Goal: Task Accomplishment & Management: Manage account settings

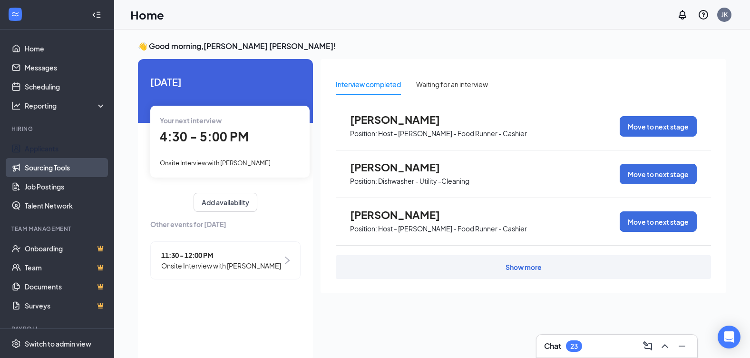
click at [46, 161] on link "Sourcing Tools" at bounding box center [65, 167] width 81 height 19
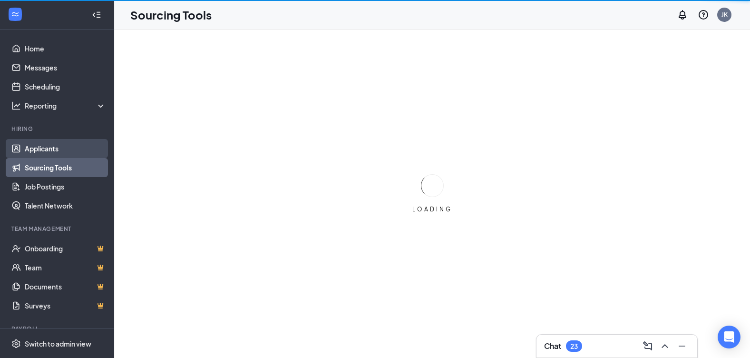
click at [46, 151] on link "Applicants" at bounding box center [65, 148] width 81 height 19
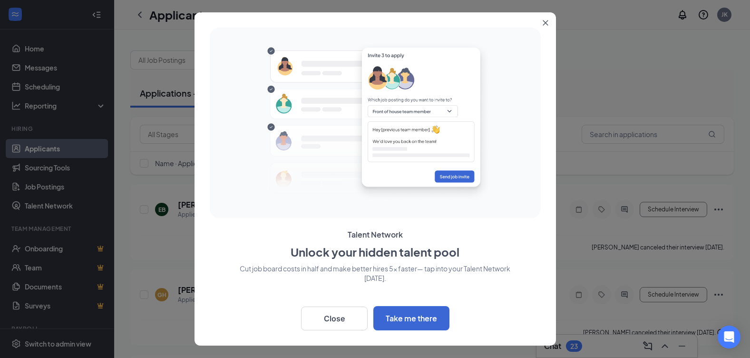
click at [543, 18] on button "Close" at bounding box center [547, 20] width 17 height 17
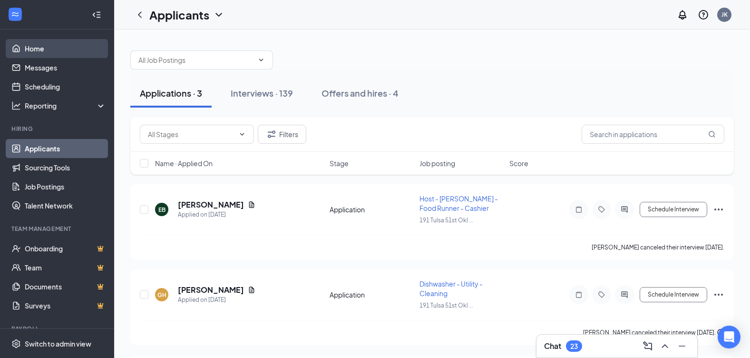
click at [26, 49] on link "Home" at bounding box center [65, 48] width 81 height 19
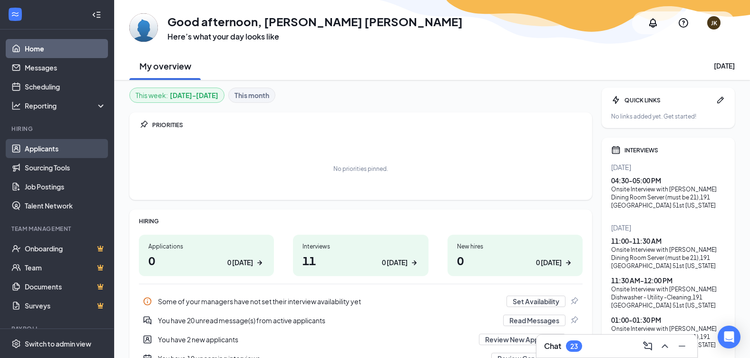
click at [50, 147] on link "Applicants" at bounding box center [65, 148] width 81 height 19
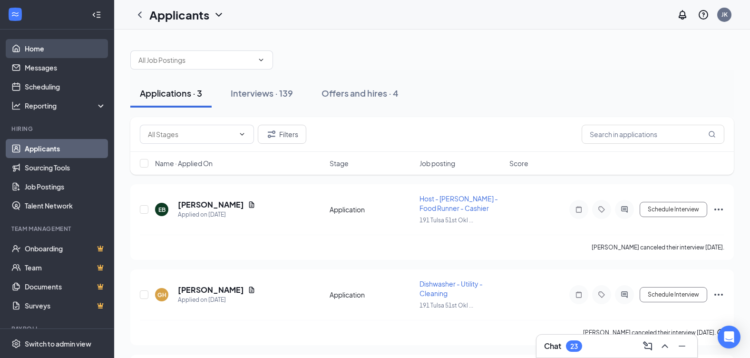
click at [51, 55] on link "Home" at bounding box center [65, 48] width 81 height 19
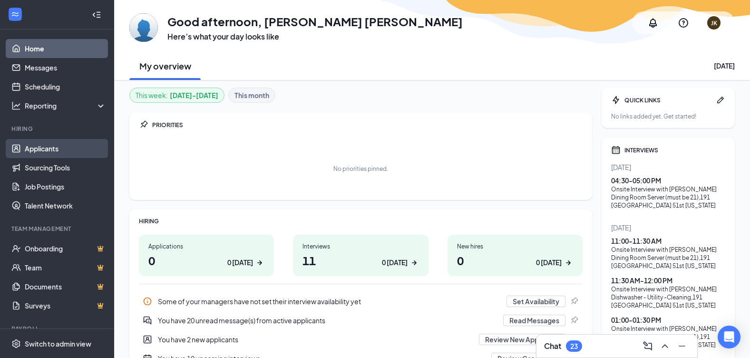
click at [49, 148] on link "Applicants" at bounding box center [65, 148] width 81 height 19
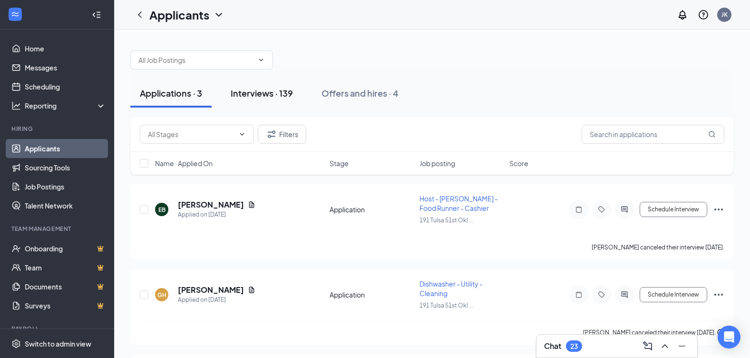
click at [276, 93] on div "Interviews · 139" at bounding box center [262, 93] width 62 height 12
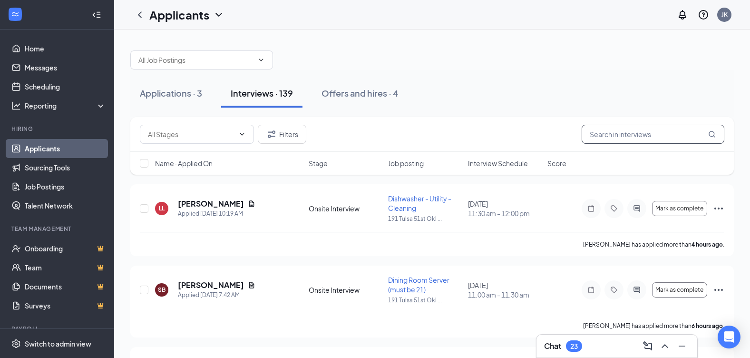
click at [603, 130] on input "text" at bounding box center [653, 134] width 143 height 19
type input "[PERSON_NAME]"
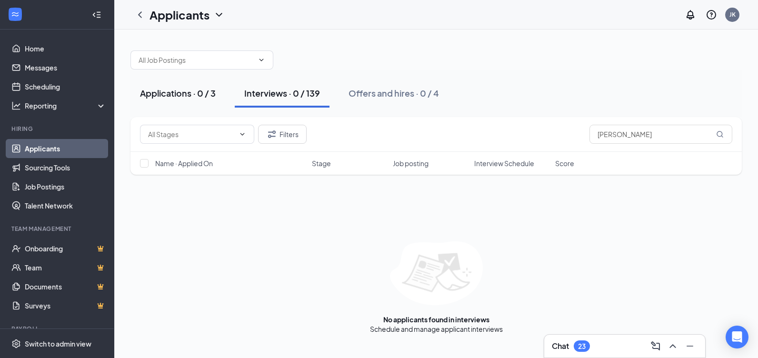
click at [189, 91] on div "Applications · 0 / 3" at bounding box center [178, 93] width 76 height 12
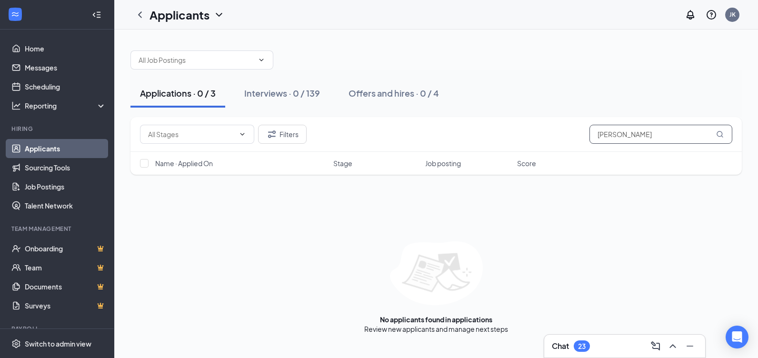
click at [659, 138] on input "[PERSON_NAME]" at bounding box center [660, 134] width 143 height 19
